Goal: Transaction & Acquisition: Purchase product/service

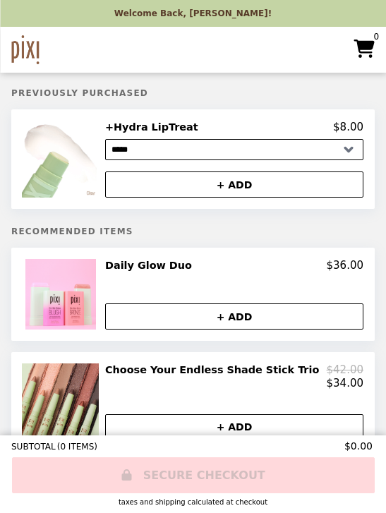
click at [352, 147] on select "***** ******* ****** ******* ******* ***** *******" at bounding box center [234, 149] width 258 height 21
click at [234, 179] on button "+ ADD" at bounding box center [234, 184] width 258 height 26
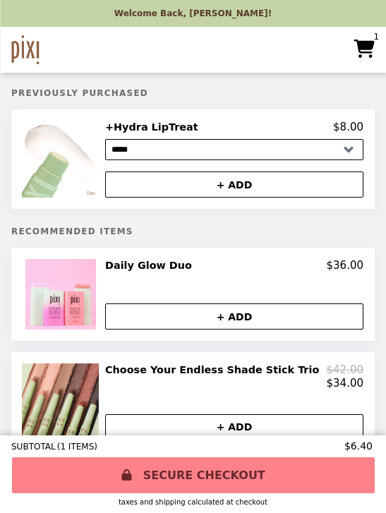
click at [92, 194] on img at bounding box center [62, 159] width 80 height 77
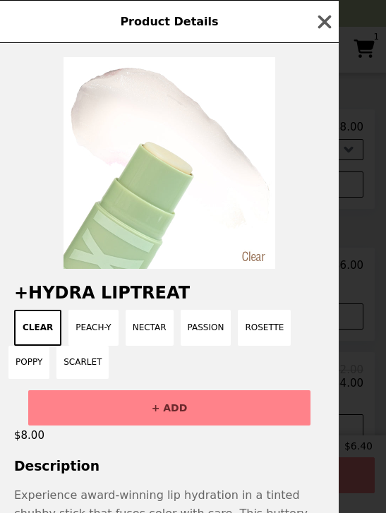
click at [333, 12] on icon "button" at bounding box center [324, 21] width 21 height 21
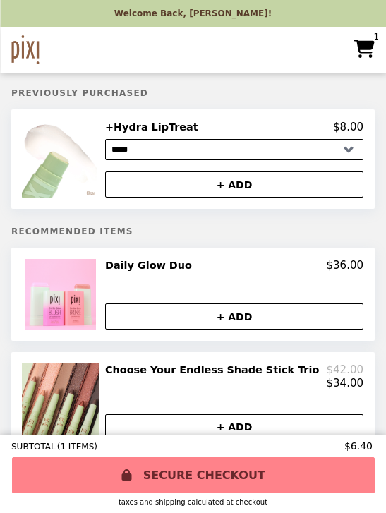
click at [272, 184] on button "+ ADD" at bounding box center [234, 184] width 258 height 26
click at [204, 458] on link "SECURE CHECKOUT" at bounding box center [193, 475] width 363 height 36
click at [371, 48] on icon "Main" at bounding box center [364, 49] width 20 height 18
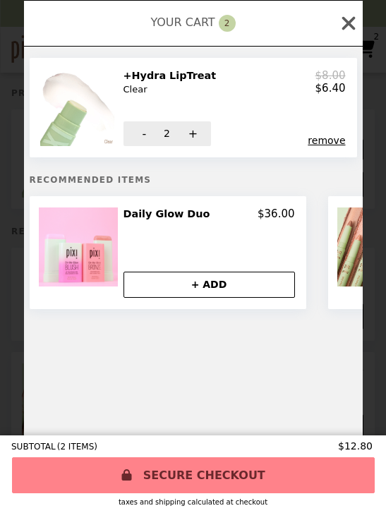
click at [147, 138] on button "-" at bounding box center [142, 133] width 39 height 25
click at [197, 135] on button "+" at bounding box center [191, 133] width 39 height 25
click at [212, 457] on link "SECURE CHECKOUT" at bounding box center [193, 475] width 363 height 36
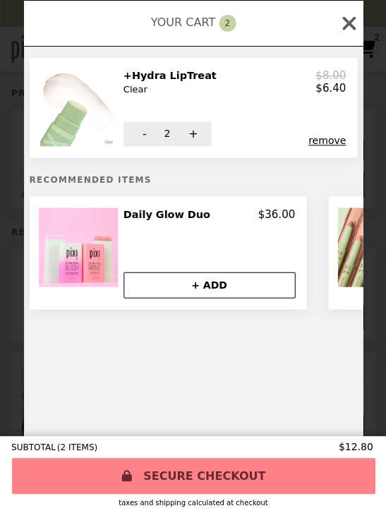
click at [159, 138] on button "-" at bounding box center [142, 133] width 39 height 25
click at [209, 457] on link "SECURE CHECKOUT" at bounding box center [193, 475] width 363 height 36
click at [147, 133] on button "-" at bounding box center [142, 133] width 39 height 25
